Goal: Task Accomplishment & Management: Complete application form

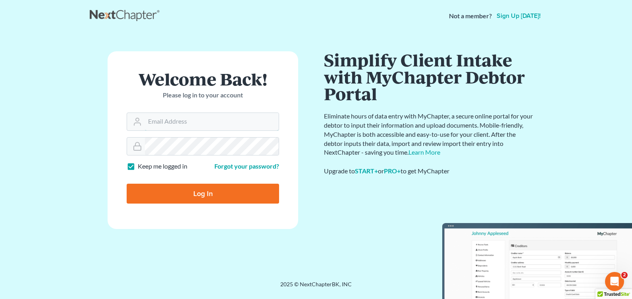
type input "[PERSON_NAME][EMAIL_ADDRESS][DOMAIN_NAME]"
click at [158, 193] on input "Log In" at bounding box center [203, 193] width 152 height 20
type input "Thinking..."
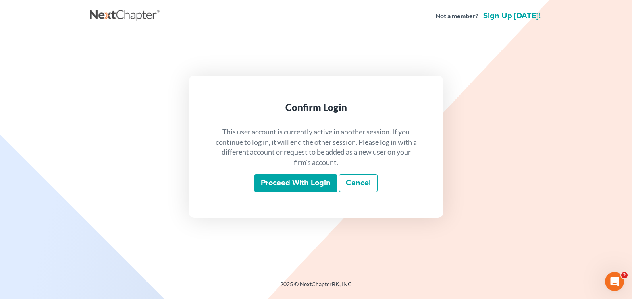
click at [324, 180] on input "Proceed with login" at bounding box center [296, 183] width 83 height 18
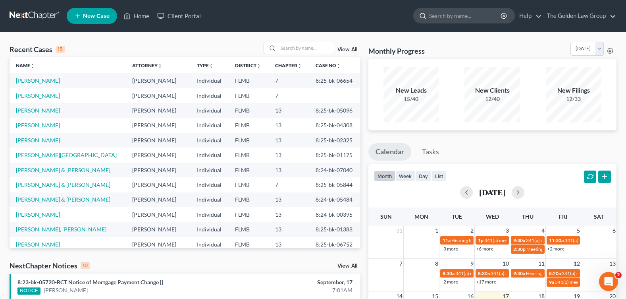
click at [453, 16] on input "search" at bounding box center [465, 15] width 73 height 15
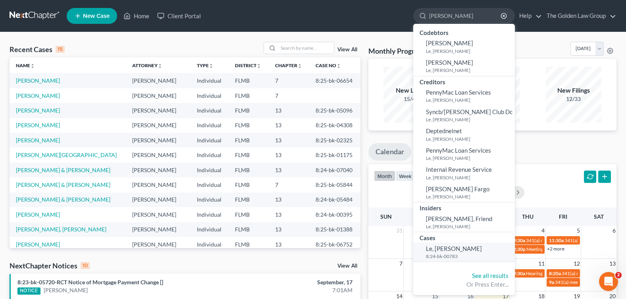
type input "[PERSON_NAME]"
click at [442, 247] on span "Le, [PERSON_NAME]" at bounding box center [454, 248] width 56 height 7
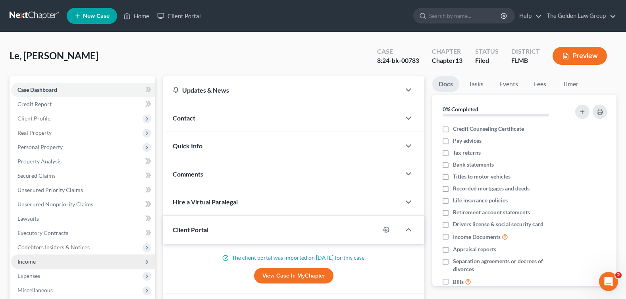
click at [29, 262] on span "Income" at bounding box center [26, 261] width 18 height 7
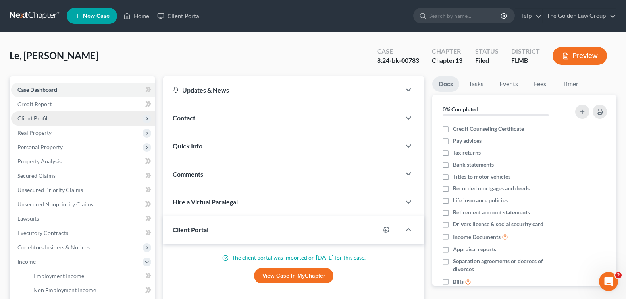
click at [50, 115] on span "Client Profile" at bounding box center [83, 118] width 144 height 14
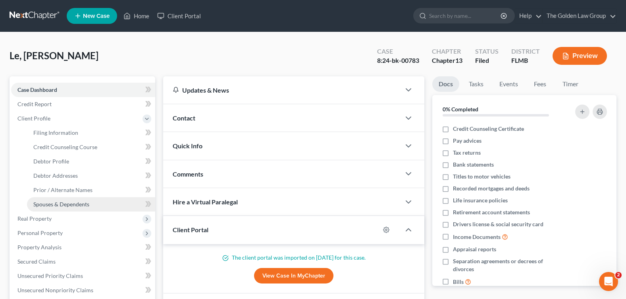
click at [72, 204] on span "Spouses & Dependents" at bounding box center [61, 204] width 56 height 7
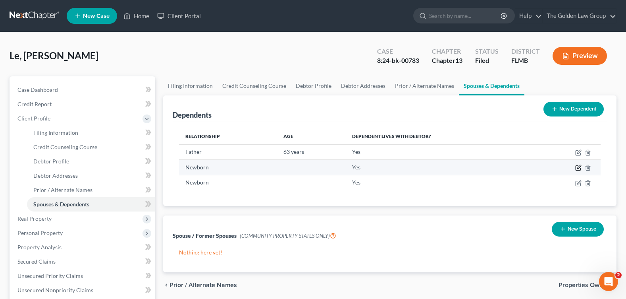
click at [576, 168] on icon "button" at bounding box center [578, 168] width 5 height 5
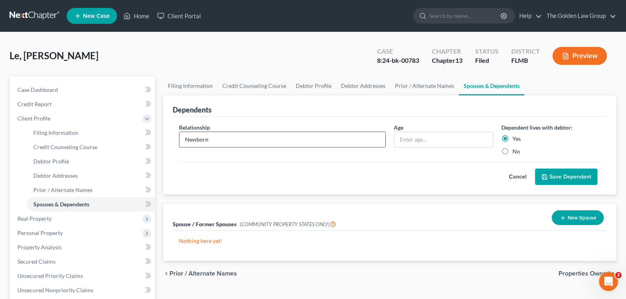
click at [264, 139] on input "Newborn" at bounding box center [282, 139] width 206 height 15
drag, startPoint x: 181, startPoint y: 141, endPoint x: 154, endPoint y: 140, distance: 27.0
click at [154, 140] on div "Petition Navigation Case Dashboard Payments Invoices Payments Payments Credit R…" at bounding box center [313, 284] width 615 height 416
type input "Daughter"
type input "1 Yr"
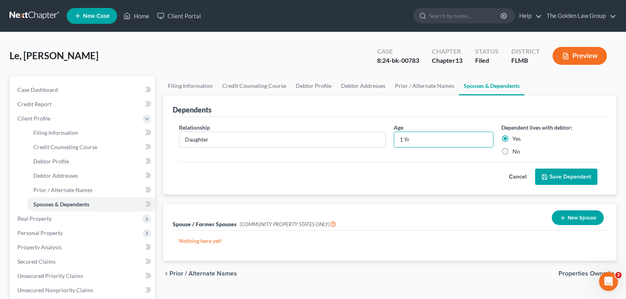
click at [548, 174] on icon "submit" at bounding box center [545, 177] width 6 height 6
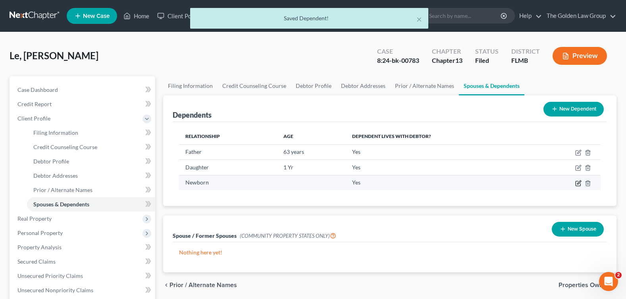
click at [579, 185] on icon "button" at bounding box center [578, 183] width 5 height 5
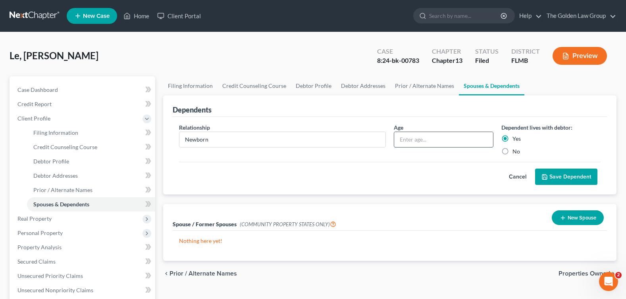
click at [411, 139] on input "text" at bounding box center [443, 139] width 98 height 15
type input "1Mo."
click at [555, 175] on button "Save Dependent" at bounding box center [566, 176] width 62 height 17
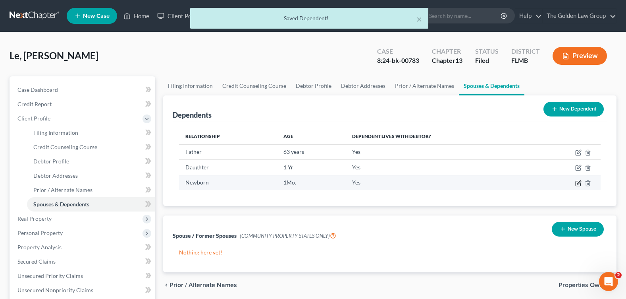
click at [579, 182] on icon "button" at bounding box center [579, 182] width 4 height 4
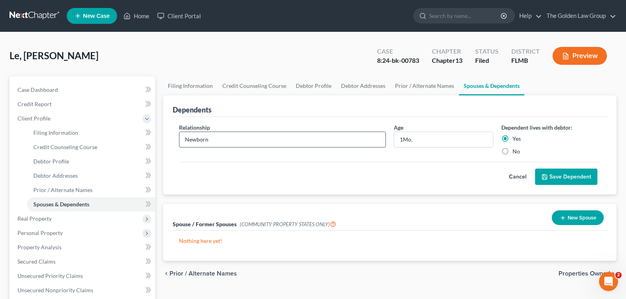
click at [230, 141] on input "Newborn" at bounding box center [282, 139] width 206 height 15
type input "Newborn son"
click at [553, 179] on button "Save Dependent" at bounding box center [566, 176] width 62 height 17
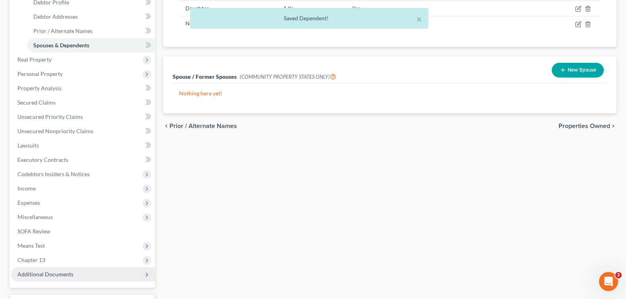
scroll to position [199, 0]
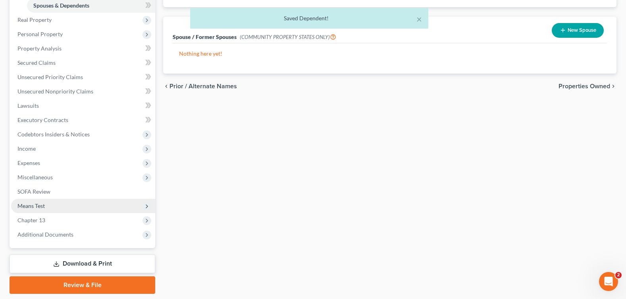
click at [47, 204] on span "Means Test" at bounding box center [83, 206] width 144 height 14
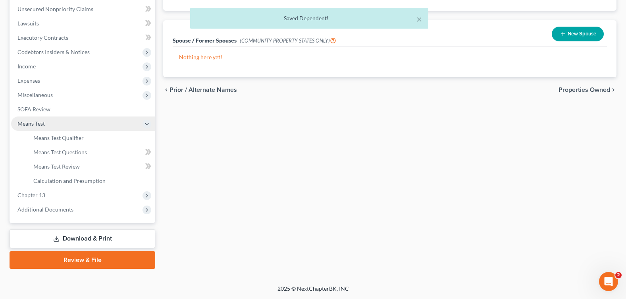
scroll to position [195, 0]
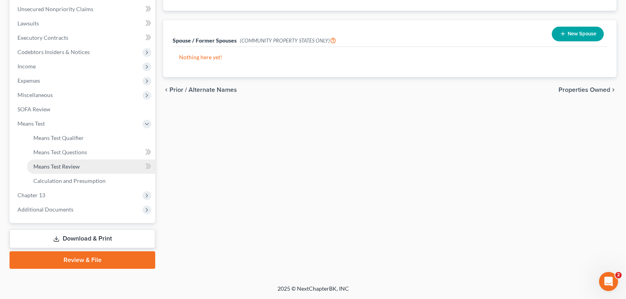
click at [82, 166] on link "Means Test Review" at bounding box center [91, 166] width 128 height 14
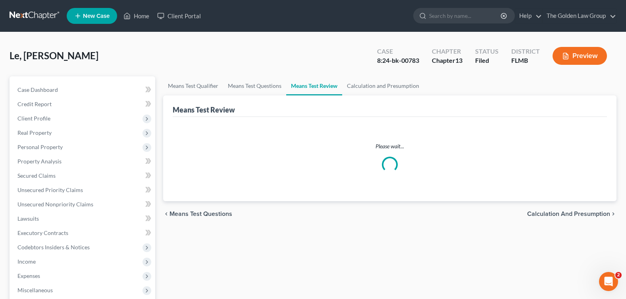
click at [282, 41] on div "Le, [PERSON_NAME] Upgraded Case 8:24-bk-00783 Chapter Chapter 13 Status Filed D…" at bounding box center [313, 255] width 626 height 447
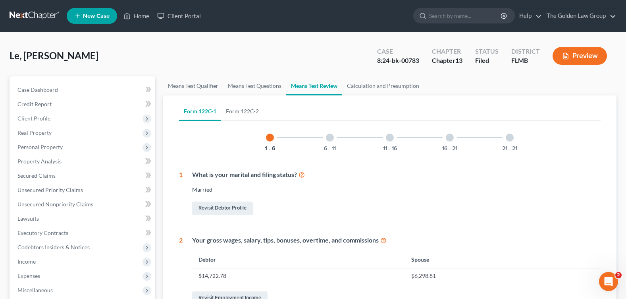
click at [454, 136] on div "16 - 21" at bounding box center [449, 137] width 27 height 27
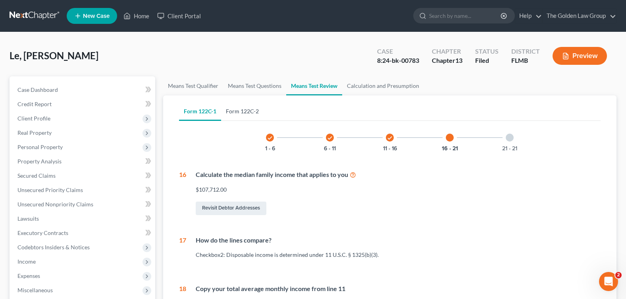
click at [243, 111] on link "Form 122C-2" at bounding box center [242, 111] width 42 height 19
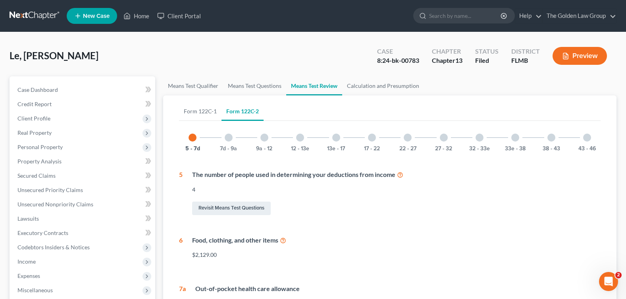
click at [299, 136] on div at bounding box center [300, 137] width 8 height 8
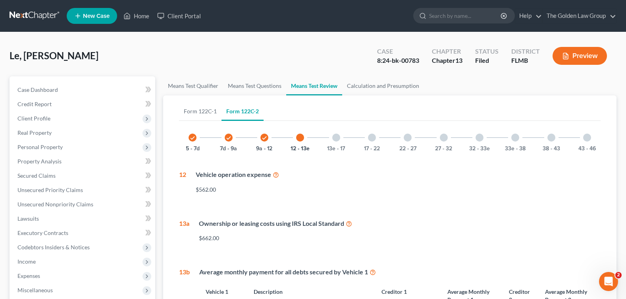
click at [403, 135] on div "22 - 27" at bounding box center [407, 137] width 27 height 27
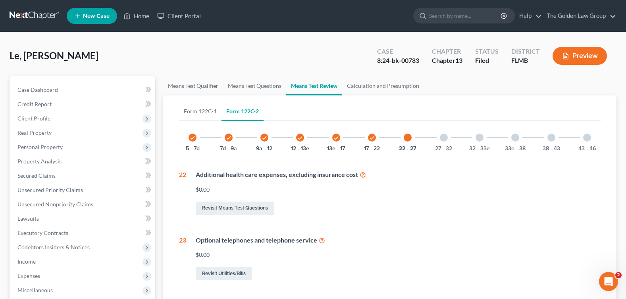
click at [519, 135] on div "33e - 38" at bounding box center [515, 137] width 27 height 27
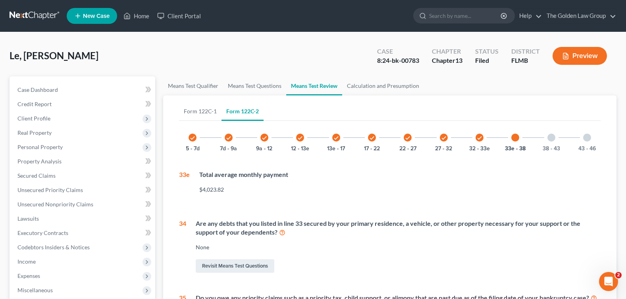
drag, startPoint x: 594, startPoint y: 140, endPoint x: 589, endPoint y: 140, distance: 4.4
click at [593, 140] on div "43 - 46" at bounding box center [587, 137] width 27 height 27
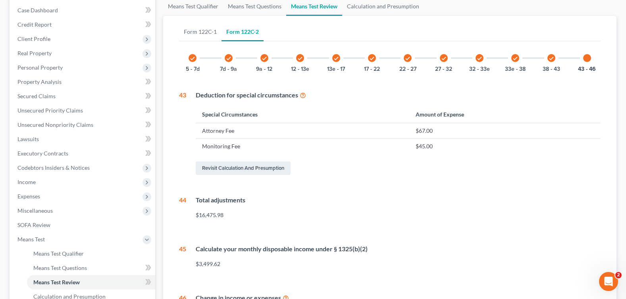
scroll to position [159, 0]
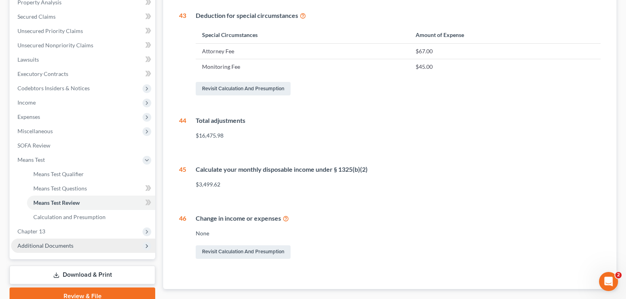
click at [50, 246] on span "Additional Documents" at bounding box center [45, 245] width 56 height 7
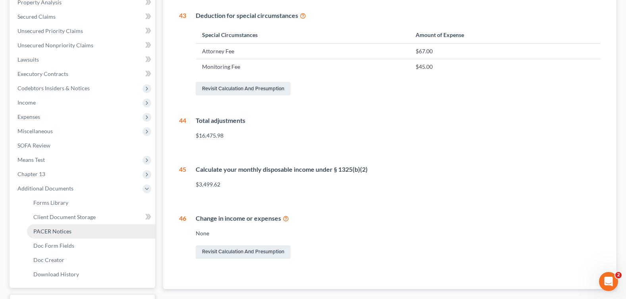
click at [61, 231] on span "PACER Notices" at bounding box center [52, 231] width 38 height 7
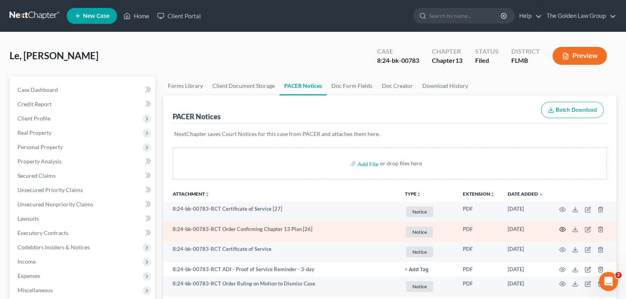
click at [561, 226] on icon "button" at bounding box center [562, 229] width 6 height 6
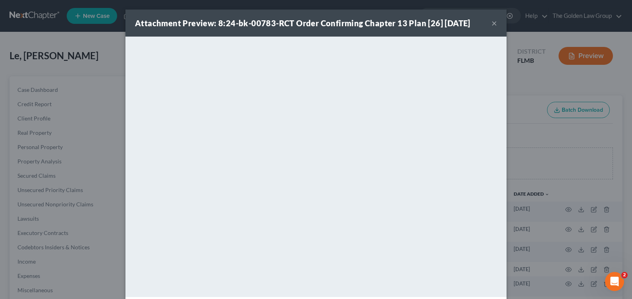
click at [492, 22] on button "×" at bounding box center [495, 23] width 6 height 10
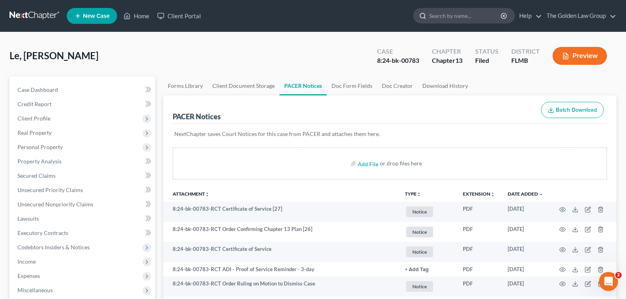
click at [438, 16] on input "search" at bounding box center [465, 15] width 73 height 15
type input "gulcin"
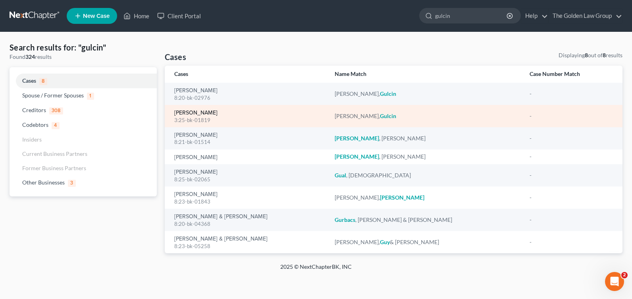
click at [186, 112] on link "[PERSON_NAME]" at bounding box center [195, 113] width 43 height 6
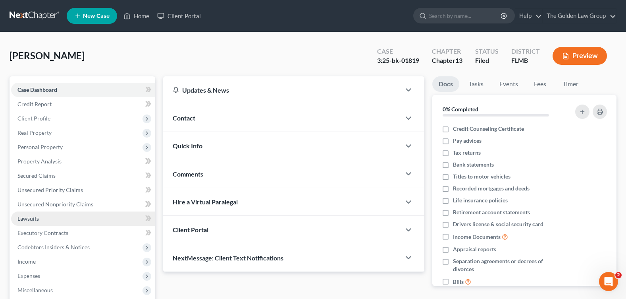
scroll to position [119, 0]
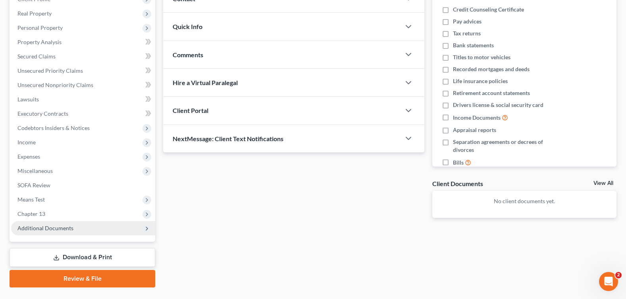
click at [48, 227] on span "Additional Documents" at bounding box center [45, 227] width 56 height 7
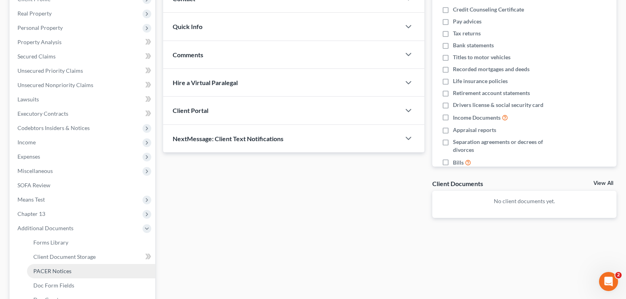
click at [84, 267] on link "PACER Notices" at bounding box center [91, 271] width 128 height 14
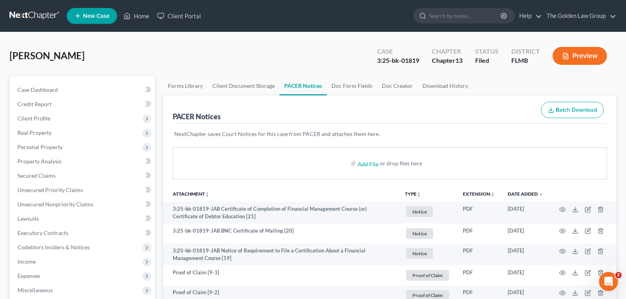
drag, startPoint x: 267, startPoint y: 44, endPoint x: 268, endPoint y: 54, distance: 9.6
click at [267, 44] on div "[PERSON_NAME] Upgraded Case 3:25-bk-01819 Chapter Chapter 13 Status Filed Distr…" at bounding box center [313, 59] width 607 height 35
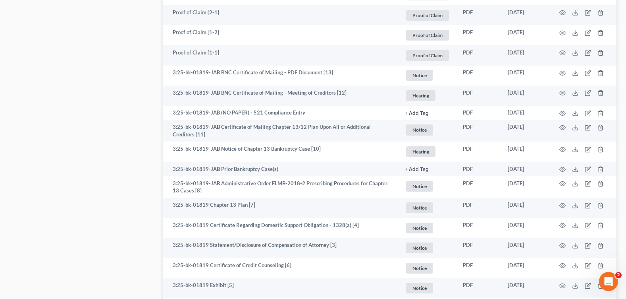
scroll to position [731, 0]
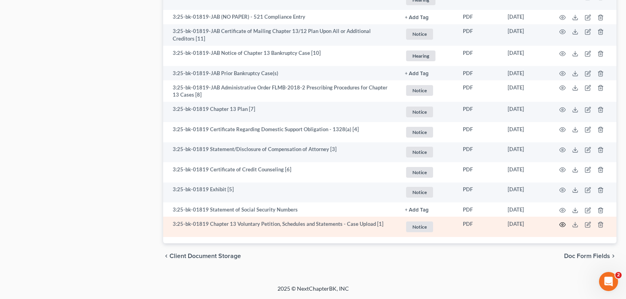
click at [561, 224] on icon "button" at bounding box center [562, 224] width 6 height 6
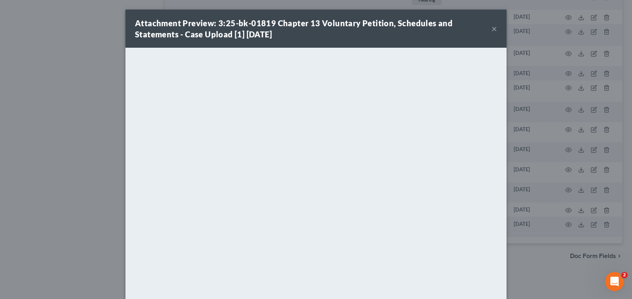
click at [378, 32] on div "Attachment Preview: 3:25-bk-01819 Chapter 13 Voluntary Petition, Schedules and …" at bounding box center [313, 28] width 357 height 22
click at [492, 29] on button "×" at bounding box center [495, 29] width 6 height 10
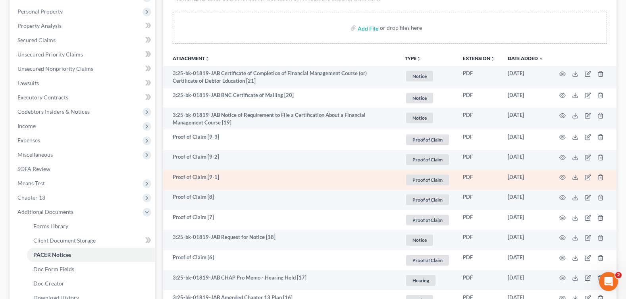
scroll to position [175, 0]
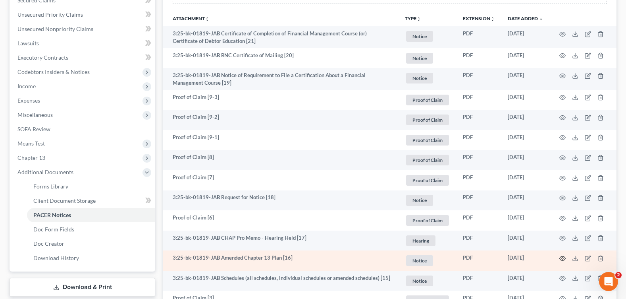
click at [561, 257] on icon "button" at bounding box center [563, 258] width 6 height 4
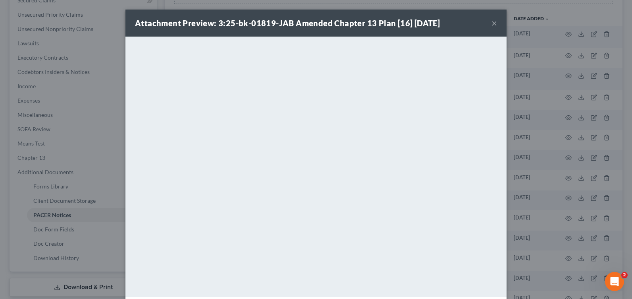
click at [492, 21] on button "×" at bounding box center [495, 23] width 6 height 10
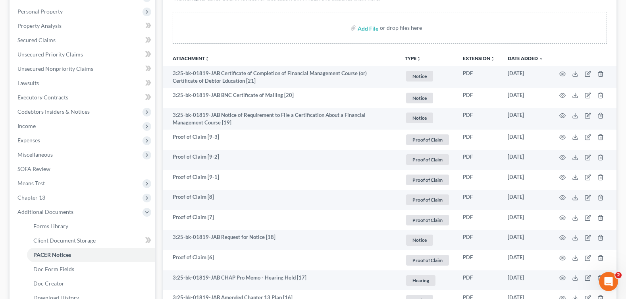
scroll to position [0, 0]
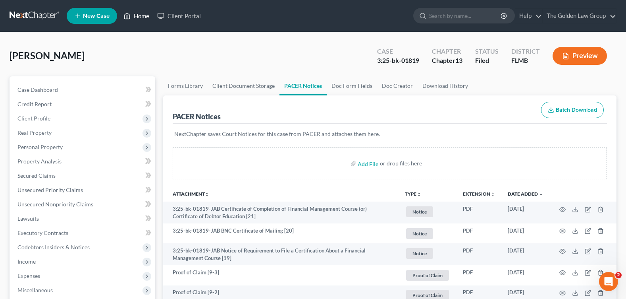
click at [143, 14] on link "Home" at bounding box center [137, 16] width 34 height 14
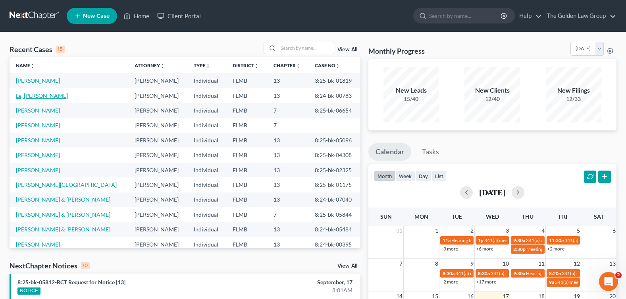
click at [29, 94] on link "Le, [PERSON_NAME]" at bounding box center [42, 95] width 52 height 7
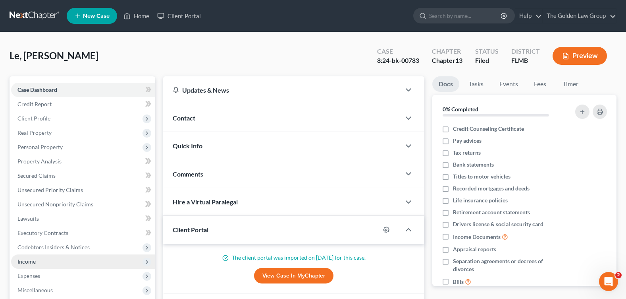
click at [50, 260] on span "Income" at bounding box center [83, 261] width 144 height 14
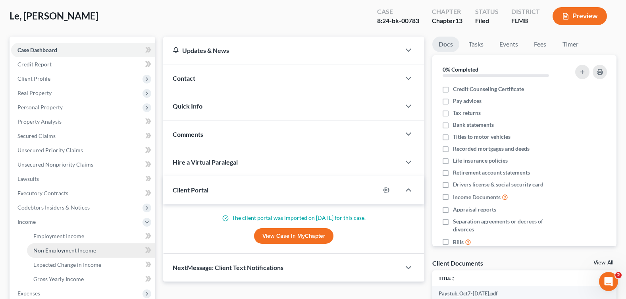
scroll to position [119, 0]
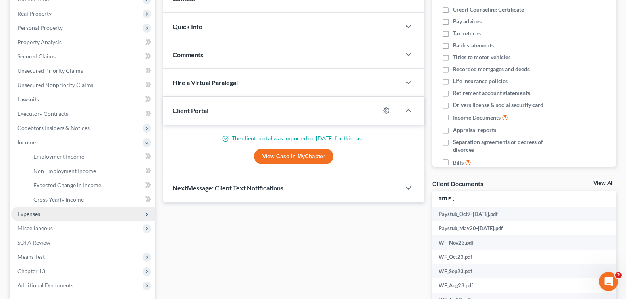
click at [44, 215] on span "Expenses" at bounding box center [83, 213] width 144 height 14
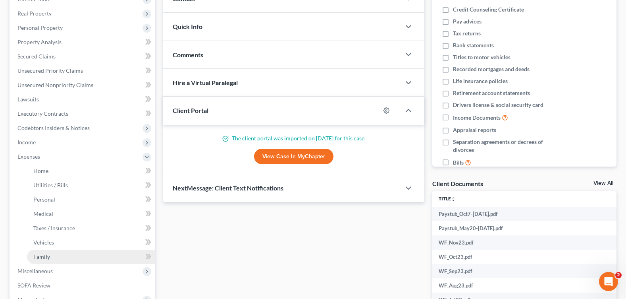
click at [69, 258] on link "Family" at bounding box center [91, 256] width 128 height 14
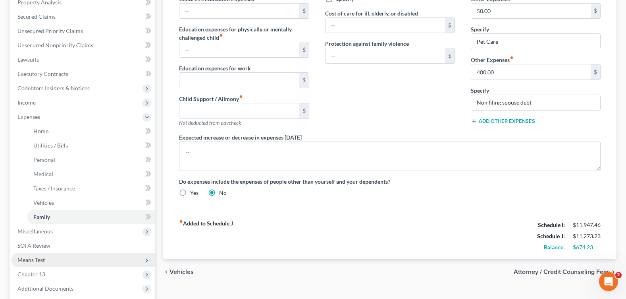
scroll to position [199, 0]
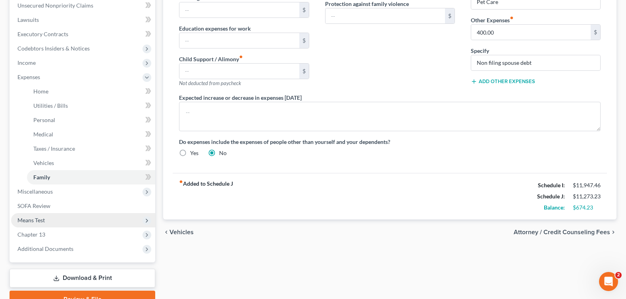
click at [46, 222] on span "Means Test" at bounding box center [83, 220] width 144 height 14
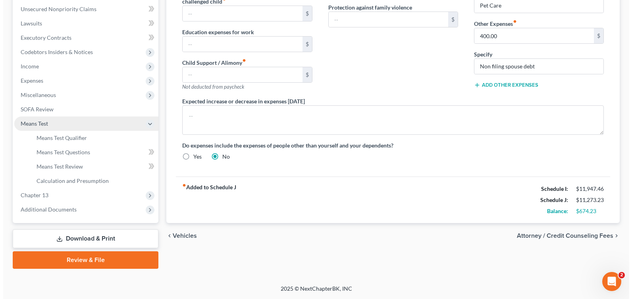
scroll to position [195, 0]
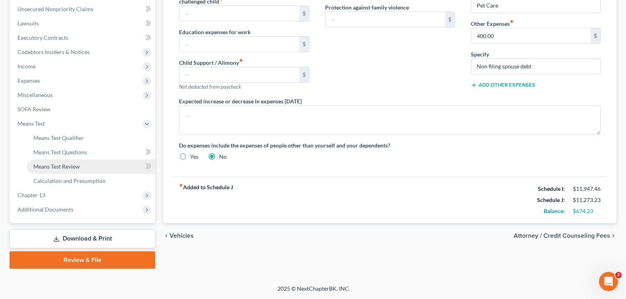
click at [72, 167] on span "Means Test Review" at bounding box center [56, 166] width 46 height 7
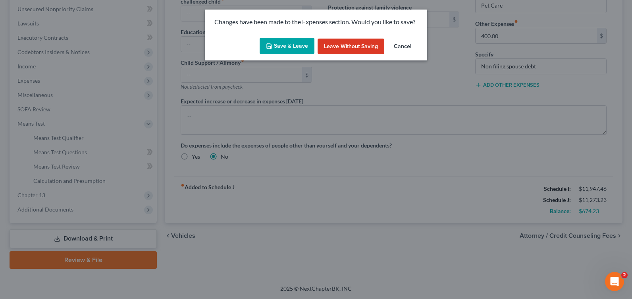
click at [296, 37] on div "Save & Leave Leave without Saving Cancel" at bounding box center [316, 48] width 222 height 26
click at [296, 40] on button "Save & Leave" at bounding box center [287, 46] width 55 height 17
type input "3,500.00"
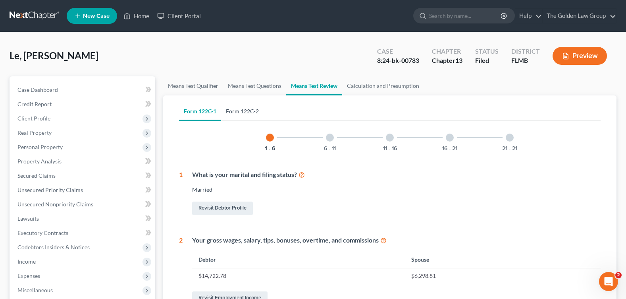
click at [241, 111] on link "Form 122C-2" at bounding box center [242, 111] width 42 height 19
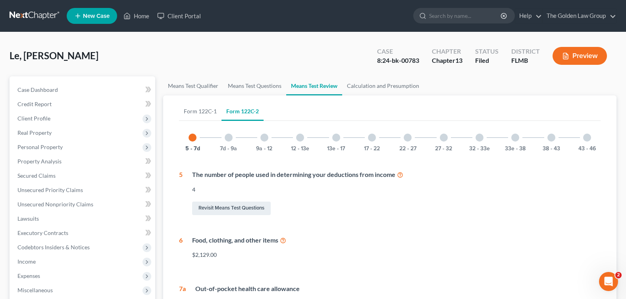
click at [264, 139] on div at bounding box center [264, 137] width 8 height 8
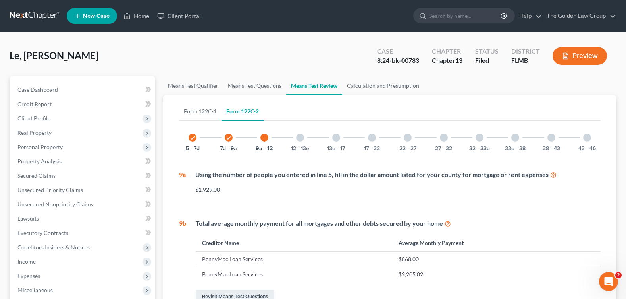
click at [339, 137] on div at bounding box center [336, 137] width 8 height 8
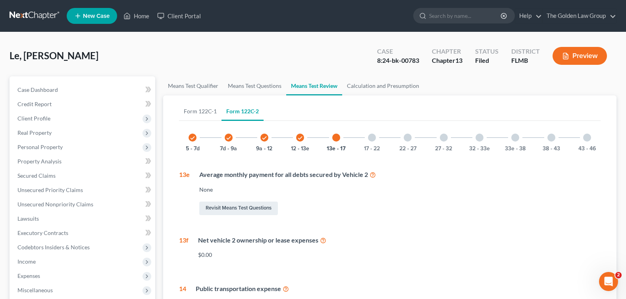
click at [415, 140] on div "22 - 27" at bounding box center [407, 137] width 27 height 27
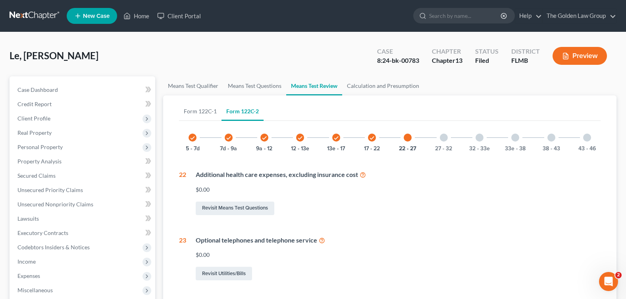
click at [480, 138] on div at bounding box center [480, 137] width 8 height 8
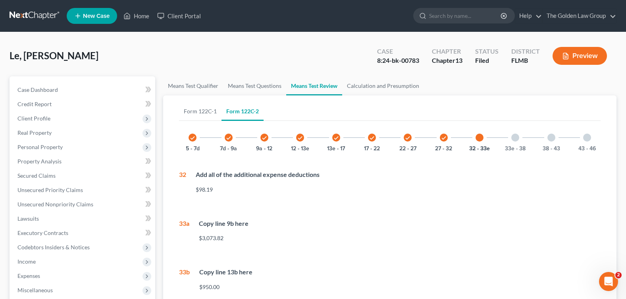
click at [518, 137] on div at bounding box center [515, 137] width 8 height 8
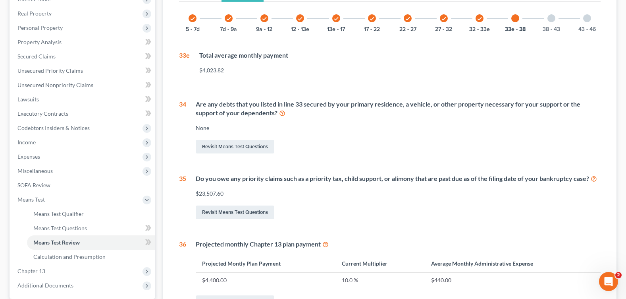
scroll to position [40, 0]
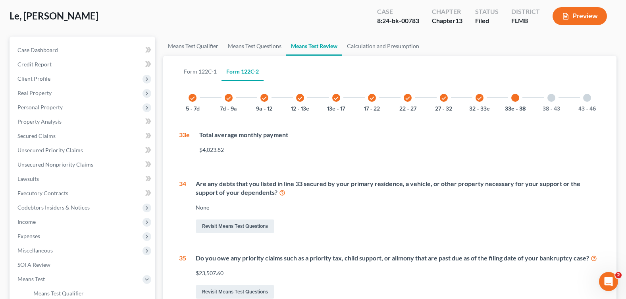
click at [550, 98] on div at bounding box center [552, 98] width 8 height 8
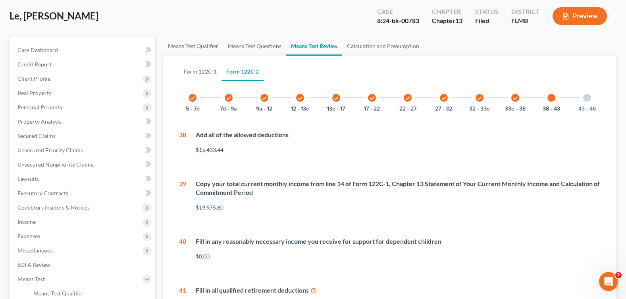
click at [586, 98] on div at bounding box center [587, 98] width 8 height 8
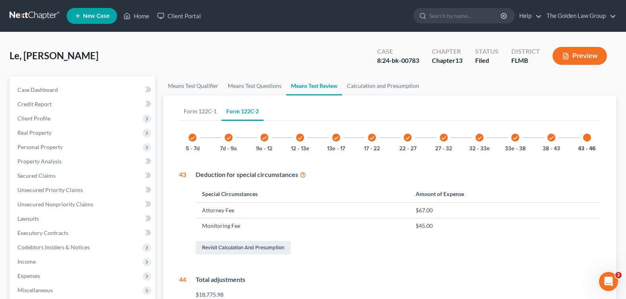
scroll to position [79, 0]
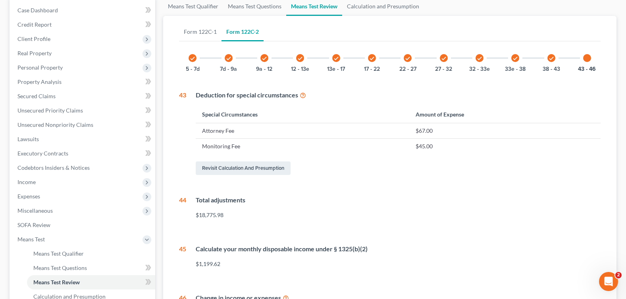
click at [407, 185] on div "check 5 - 7d check 7d - 9a check 9a - 12 check 12 - 13e check 13e - 17 check 17…" at bounding box center [390, 191] width 422 height 295
